Goal: Task Accomplishment & Management: Manage account settings

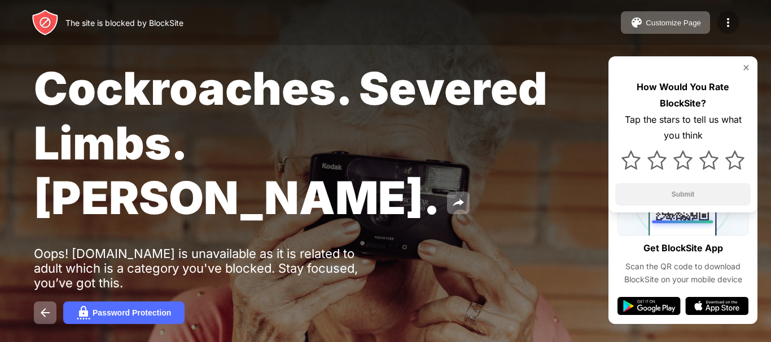
click at [721, 25] on img at bounding box center [728, 23] width 14 height 14
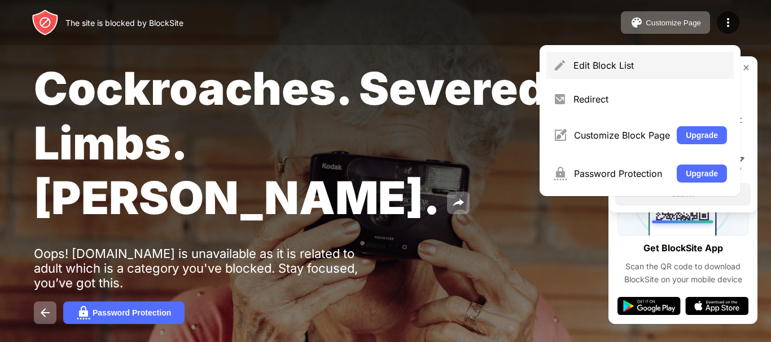
click at [664, 68] on div "Edit Block List" at bounding box center [649, 65] width 153 height 11
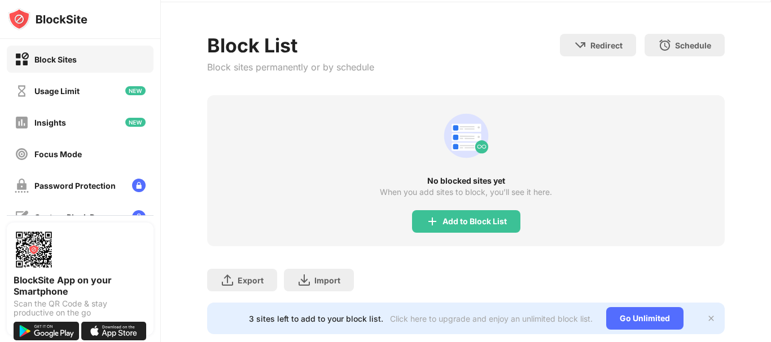
scroll to position [69, 0]
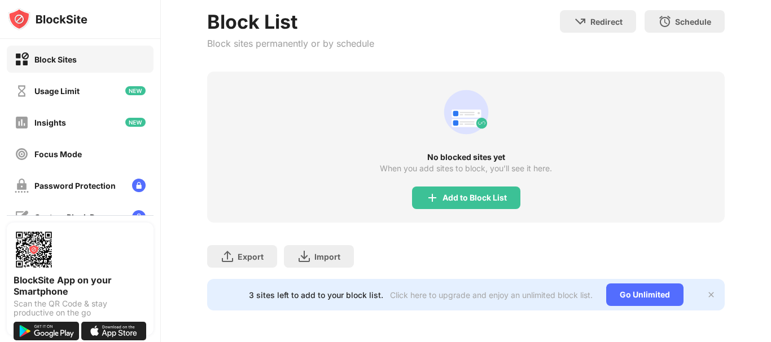
click at [94, 58] on div "Block Sites" at bounding box center [80, 59] width 147 height 27
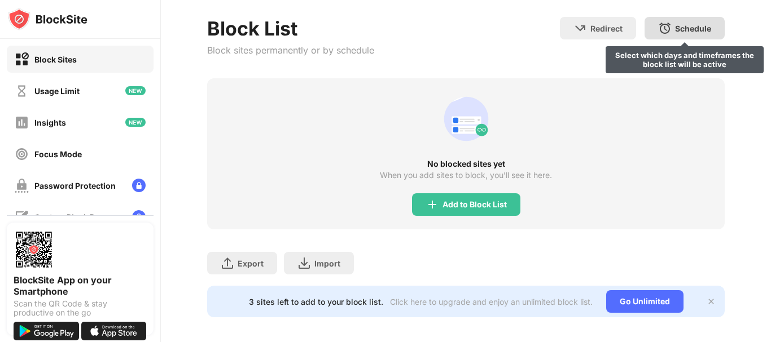
scroll to position [69, 0]
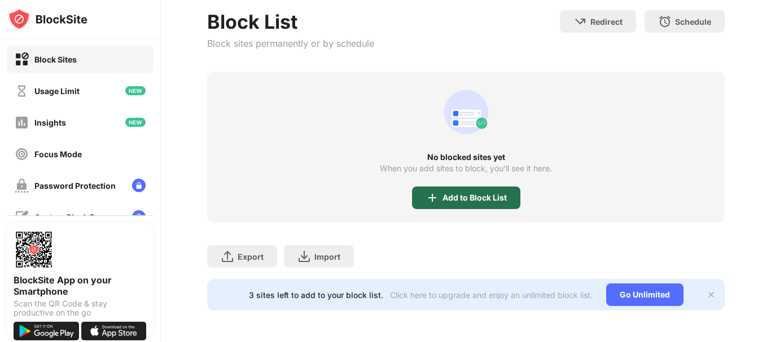
click at [465, 187] on div "Add to Block List" at bounding box center [466, 198] width 108 height 23
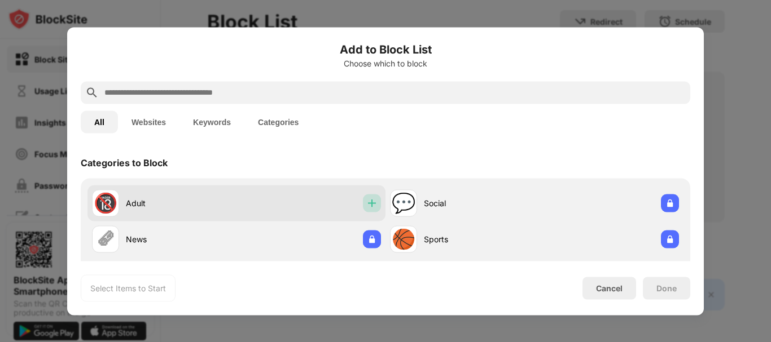
click at [366, 207] on img at bounding box center [371, 202] width 11 height 11
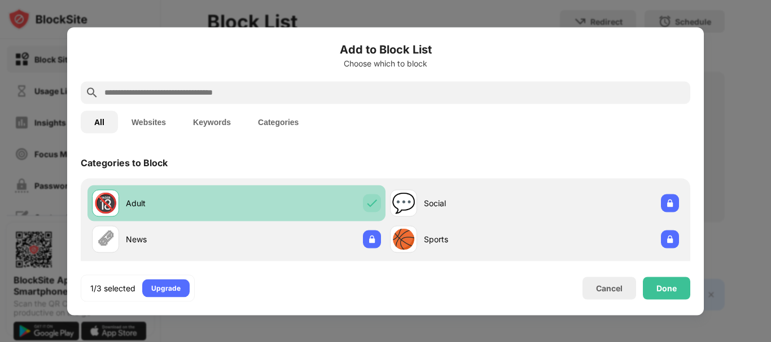
click at [366, 207] on img at bounding box center [371, 202] width 11 height 11
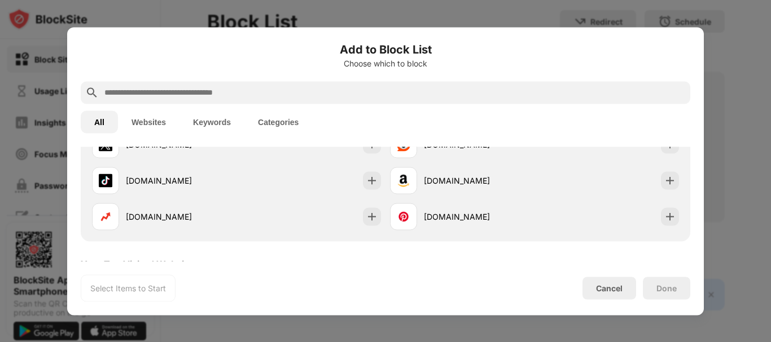
scroll to position [526, 0]
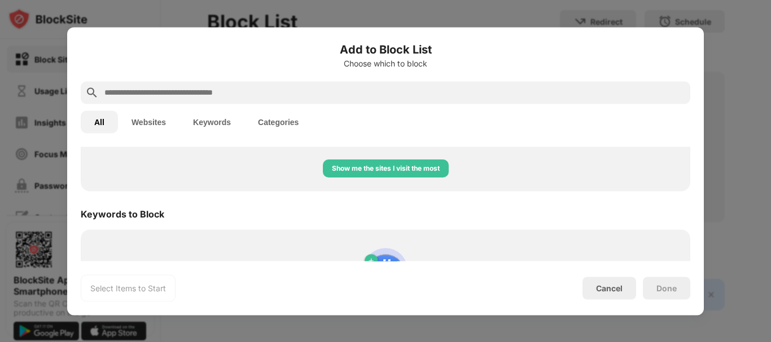
click at [734, 70] on div at bounding box center [385, 171] width 771 height 342
